Goal: Information Seeking & Learning: Learn about a topic

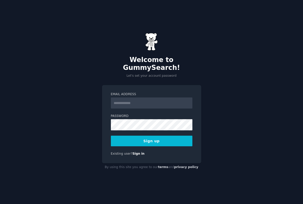
click at [156, 100] on input "Email Address" at bounding box center [152, 102] width 82 height 11
type input "**********"
click at [165, 139] on button "Sign up" at bounding box center [152, 141] width 82 height 11
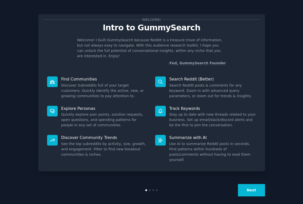
click at [258, 187] on button "Next" at bounding box center [251, 190] width 27 height 12
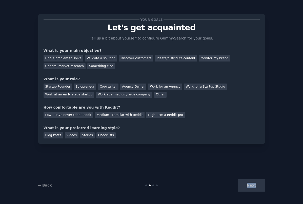
click at [258, 187] on div "Next" at bounding box center [227, 185] width 76 height 12
click at [62, 60] on div "Find a problem to solve" at bounding box center [64, 58] width 40 height 6
click at [248, 188] on div "Next" at bounding box center [227, 185] width 76 height 12
click at [75, 86] on div "Solopreneur" at bounding box center [85, 87] width 22 height 6
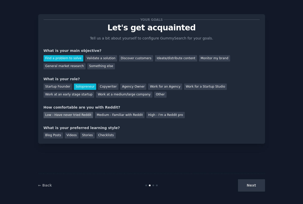
click at [77, 116] on div "Low - Have never tried Reddit" at bounding box center [69, 115] width 50 height 6
click at [72, 137] on div "Videos" at bounding box center [72, 135] width 14 height 6
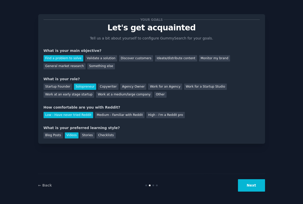
click at [242, 183] on button "Next" at bounding box center [251, 185] width 27 height 12
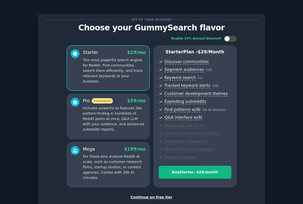
scroll to position [32, 0]
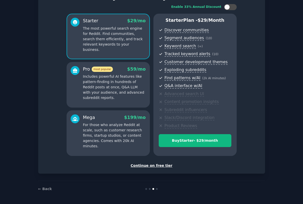
click at [160, 164] on div "Continue on free tier" at bounding box center [152, 165] width 216 height 5
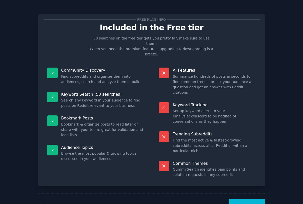
click at [242, 199] on button "Let's Go!" at bounding box center [246, 205] width 35 height 12
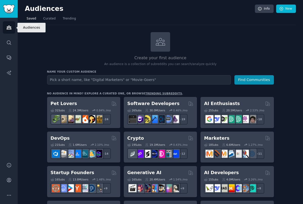
click at [7, 28] on icon "Sidebar" at bounding box center [8, 27] width 5 height 5
click at [52, 20] on span "Curated" at bounding box center [49, 18] width 12 height 5
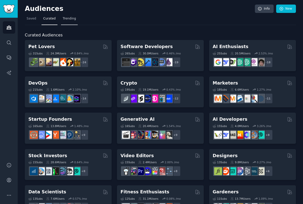
click at [70, 20] on span "Trending" at bounding box center [69, 18] width 13 height 5
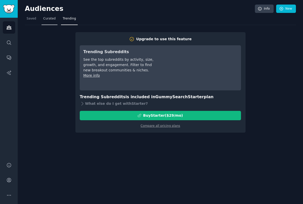
click at [49, 21] on link "Curated" at bounding box center [50, 20] width 16 height 10
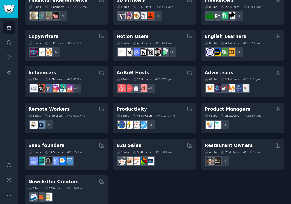
scroll to position [343, 0]
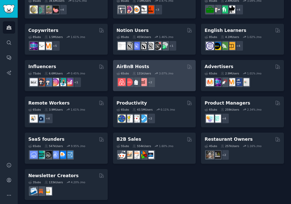
click at [137, 68] on h2 "AirBnB Hosts" at bounding box center [133, 67] width 33 height 6
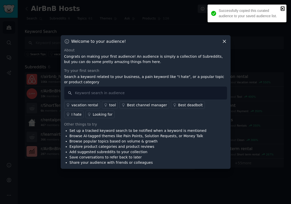
click at [283, 8] on icon "close" at bounding box center [283, 9] width 4 height 4
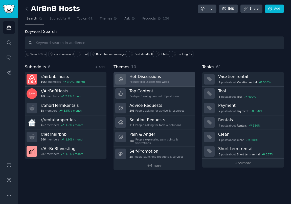
click at [141, 78] on h3 "Hot Discussions" at bounding box center [149, 76] width 39 height 5
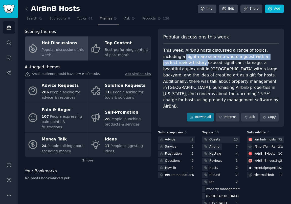
drag, startPoint x: 167, startPoint y: 58, endPoint x: 177, endPoint y: 64, distance: 11.4
click at [177, 64] on div "This week, AirBnB hosts discussed a range of topics, including a nightmare scen…" at bounding box center [222, 78] width 116 height 62
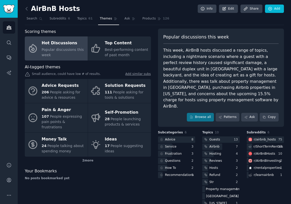
click at [184, 64] on div "This week, AirBnB hosts discussed a range of topics, including a nightmare scen…" at bounding box center [222, 78] width 116 height 62
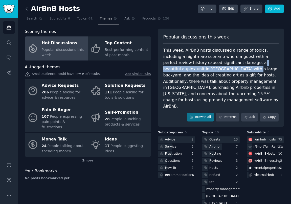
drag, startPoint x: 229, startPoint y: 63, endPoint x: 205, endPoint y: 69, distance: 24.3
click at [205, 69] on div "This week, AirBnB hosts discussed a range of topics, including a nightmare scen…" at bounding box center [222, 78] width 116 height 62
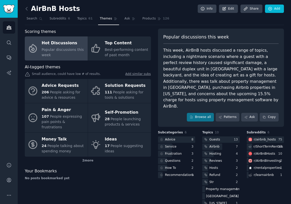
click at [216, 69] on div "This week, AirBnB hosts discussed a range of topics, including a nightmare scen…" at bounding box center [222, 78] width 116 height 62
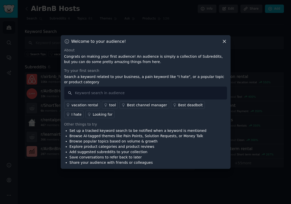
click at [224, 43] on icon at bounding box center [224, 41] width 5 height 5
click at [223, 42] on icon at bounding box center [224, 41] width 5 height 5
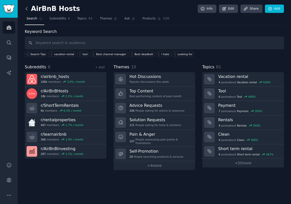
click at [27, 9] on icon at bounding box center [26, 8] width 5 height 5
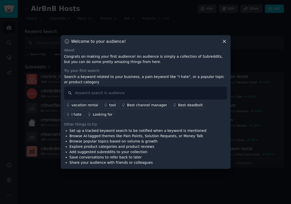
click at [225, 42] on icon at bounding box center [224, 41] width 3 height 3
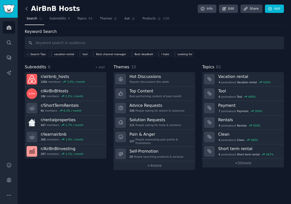
click at [28, 9] on icon at bounding box center [26, 8] width 5 height 5
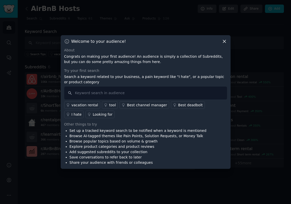
click at [226, 42] on icon at bounding box center [224, 41] width 5 height 5
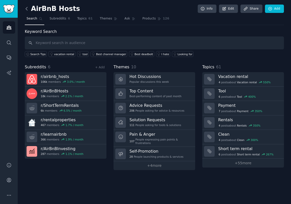
click at [25, 8] on icon at bounding box center [26, 8] width 5 height 5
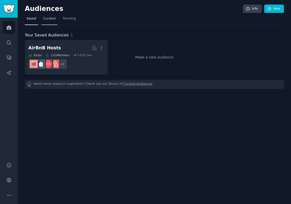
click at [48, 18] on span "Curated" at bounding box center [49, 18] width 12 height 5
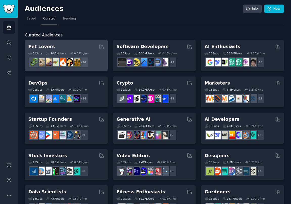
click at [81, 50] on div "31 Sub s 24.3M Users 0.84 % /mo + 24" at bounding box center [66, 59] width 76 height 18
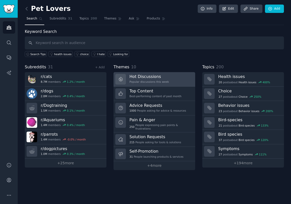
click at [151, 82] on div "Popular discussions this week" at bounding box center [149, 82] width 39 height 4
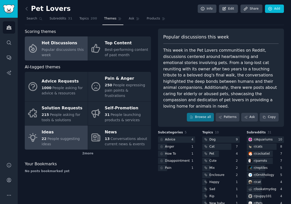
click at [72, 137] on div "22 People suggesting ideas" at bounding box center [64, 141] width 44 height 11
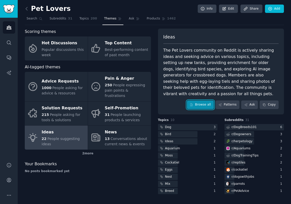
click at [205, 105] on link "Browse all" at bounding box center [200, 104] width 27 height 9
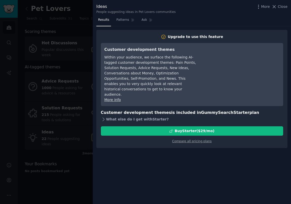
click at [104, 117] on icon at bounding box center [103, 119] width 5 height 5
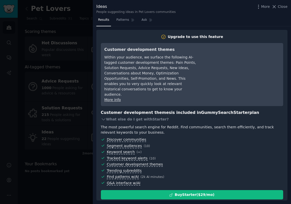
click at [76, 115] on div at bounding box center [145, 102] width 291 height 204
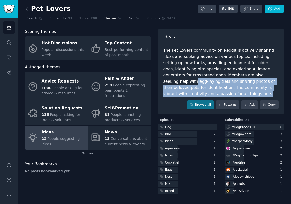
drag, startPoint x: 240, startPoint y: 77, endPoint x: 206, endPoint y: 92, distance: 36.8
click at [206, 92] on div "The Pet Lovers community on Reddit is actively sharing ideas and seeking advice…" at bounding box center [222, 72] width 116 height 50
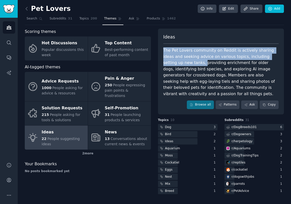
drag, startPoint x: 163, startPoint y: 50, endPoint x: 175, endPoint y: 62, distance: 16.7
click at [175, 62] on div "Ideas The Pet Lovers community on Reddit is actively sharing ideas and seeking …" at bounding box center [221, 72] width 126 height 86
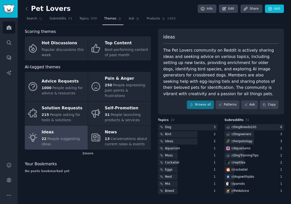
click at [182, 64] on div "The Pet Lovers community on Reddit is actively sharing ideas and seeking advice…" at bounding box center [222, 72] width 116 height 50
drag, startPoint x: 174, startPoint y: 64, endPoint x: 208, endPoint y: 83, distance: 38.6
click at [208, 83] on div "The Pet Lovers community on Reddit is actively sharing ideas and seeking advice…" at bounding box center [222, 72] width 116 height 50
click at [28, 7] on icon at bounding box center [26, 8] width 5 height 5
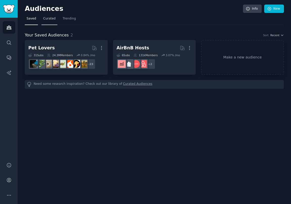
click at [47, 19] on span "Curated" at bounding box center [49, 18] width 12 height 5
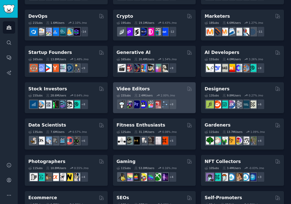
scroll to position [72, 0]
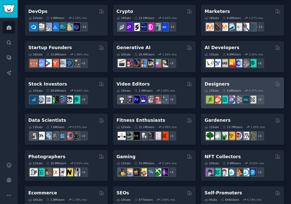
click at [222, 82] on h2 "Designers" at bounding box center [217, 84] width 25 height 6
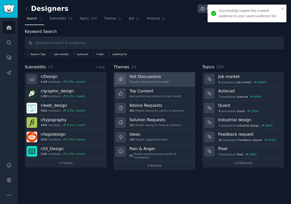
click at [150, 78] on h3 "Hot Discussions" at bounding box center [149, 76] width 39 height 5
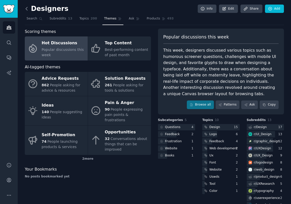
click at [28, 10] on icon at bounding box center [26, 8] width 5 height 5
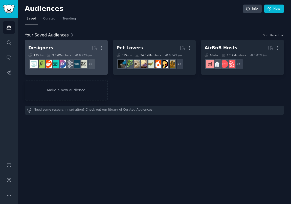
click at [70, 49] on h2 "Designers More" at bounding box center [66, 48] width 76 height 9
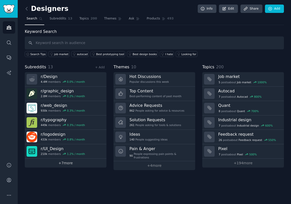
click at [69, 164] on link "+ 7 more" at bounding box center [66, 163] width 82 height 9
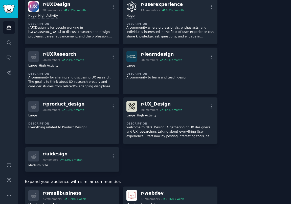
scroll to position [295, 0]
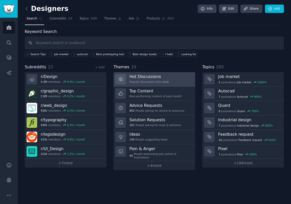
click at [137, 84] on div "Hot Discussions Popular discussions this week" at bounding box center [149, 79] width 39 height 11
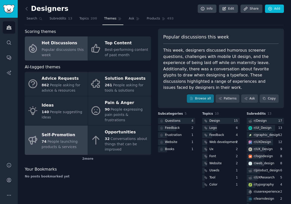
click at [65, 131] on div "Self-Promotion" at bounding box center [64, 135] width 44 height 8
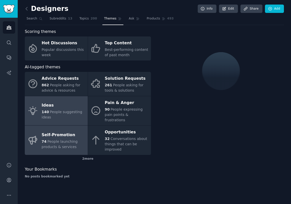
click at [67, 111] on span "People suggesting ideas" at bounding box center [62, 114] width 41 height 9
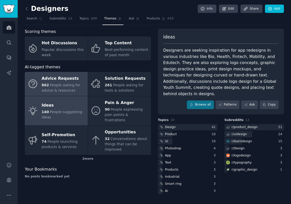
click at [68, 84] on span "People asking for advice & resources" at bounding box center [61, 87] width 39 height 9
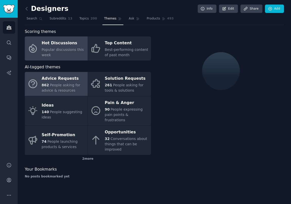
click at [76, 54] on div "Popular discussions this week" at bounding box center [64, 52] width 44 height 11
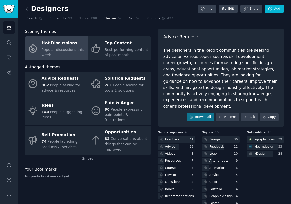
click at [157, 22] on link "Products 493" at bounding box center [160, 20] width 30 height 10
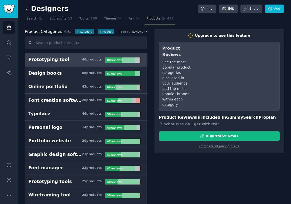
click at [27, 9] on icon at bounding box center [26, 8] width 5 height 5
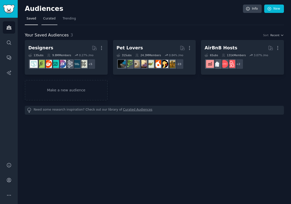
click at [50, 18] on span "Curated" at bounding box center [49, 18] width 12 height 5
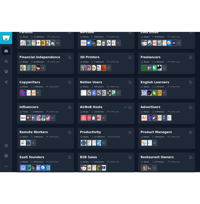
scroll to position [291, 0]
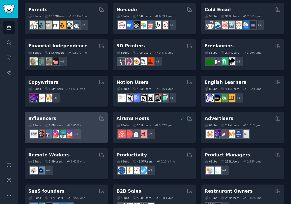
click at [75, 116] on div "Influencers Curated by GummySearch" at bounding box center [66, 118] width 76 height 6
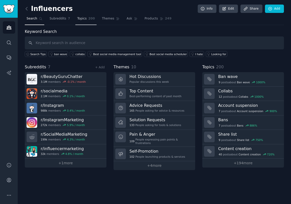
click at [80, 16] on link "Topics 200" at bounding box center [85, 20] width 21 height 10
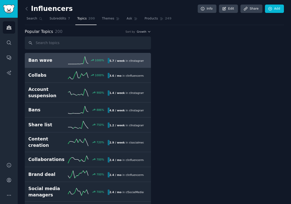
click at [80, 18] on span "Topics" at bounding box center [81, 18] width 9 height 5
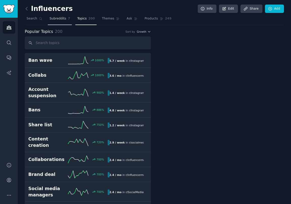
click at [62, 22] on link "Subreddits 7" at bounding box center [60, 20] width 24 height 10
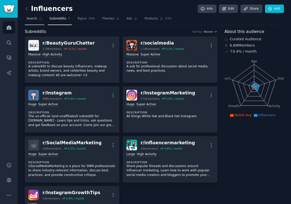
click at [34, 24] on link "Search" at bounding box center [34, 20] width 19 height 10
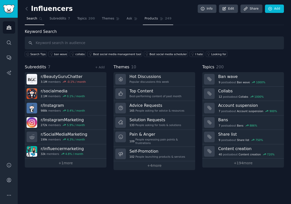
click at [156, 21] on span "Products" at bounding box center [151, 18] width 13 height 5
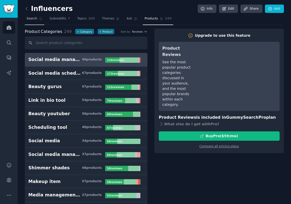
click at [27, 19] on span "Search" at bounding box center [32, 18] width 11 height 5
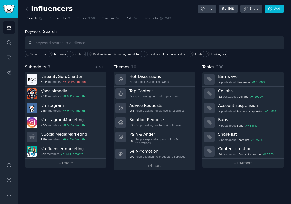
click at [59, 19] on span "Subreddits" at bounding box center [58, 18] width 17 height 5
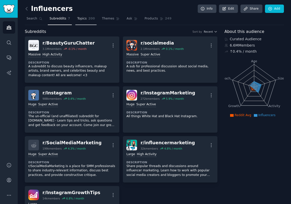
click at [84, 17] on span "Topics" at bounding box center [81, 18] width 9 height 5
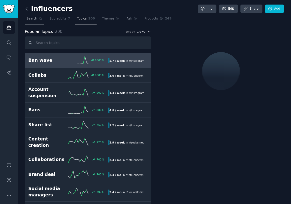
click at [41, 19] on icon at bounding box center [41, 19] width 4 height 4
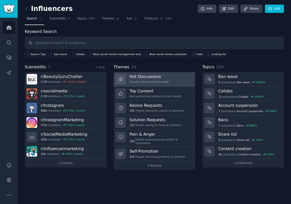
click at [145, 78] on h3 "Hot Discussions" at bounding box center [149, 76] width 39 height 5
